Goal: Navigation & Orientation: Find specific page/section

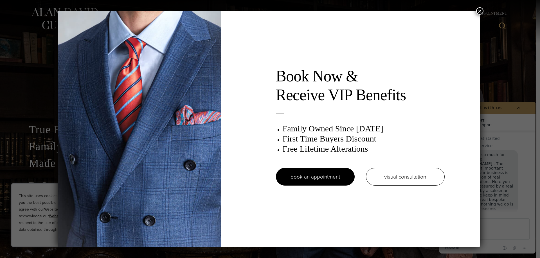
click at [477, 11] on button "×" at bounding box center [479, 10] width 7 height 7
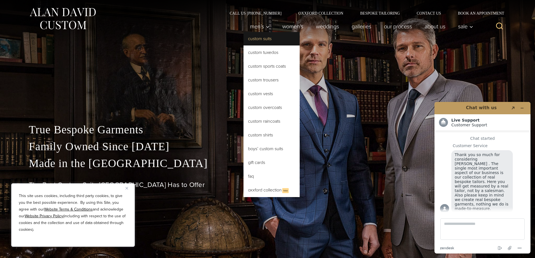
click at [256, 42] on link "Custom Suits" at bounding box center [272, 38] width 56 height 13
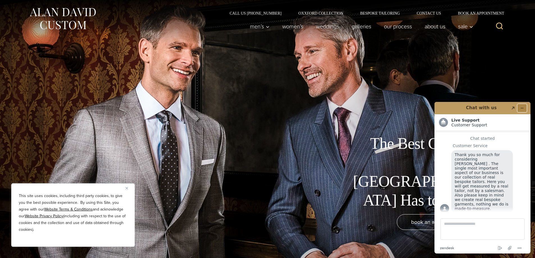
click at [525, 109] on button "Minimize widget" at bounding box center [522, 108] width 9 height 8
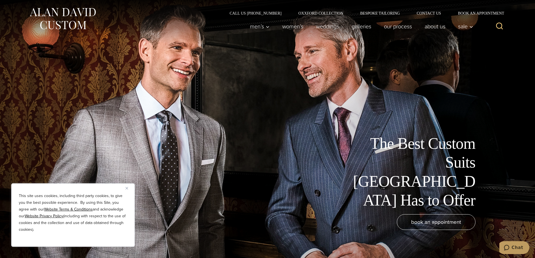
click at [127, 186] on button "Close" at bounding box center [129, 188] width 7 height 7
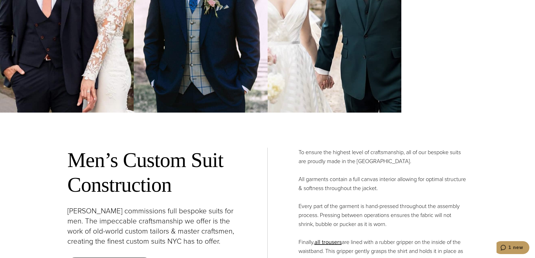
scroll to position [2193, 0]
